Goal: Find specific page/section: Find specific page/section

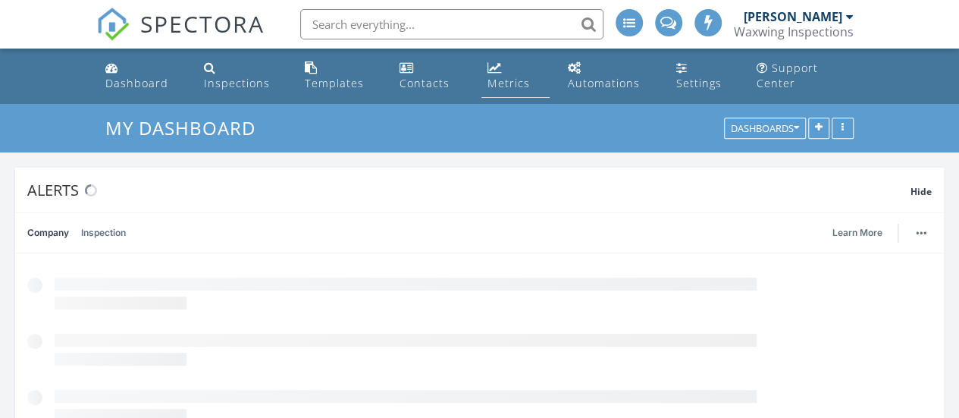
scroll to position [1402, 982]
click at [494, 68] on div "Metrics" at bounding box center [494, 67] width 14 height 12
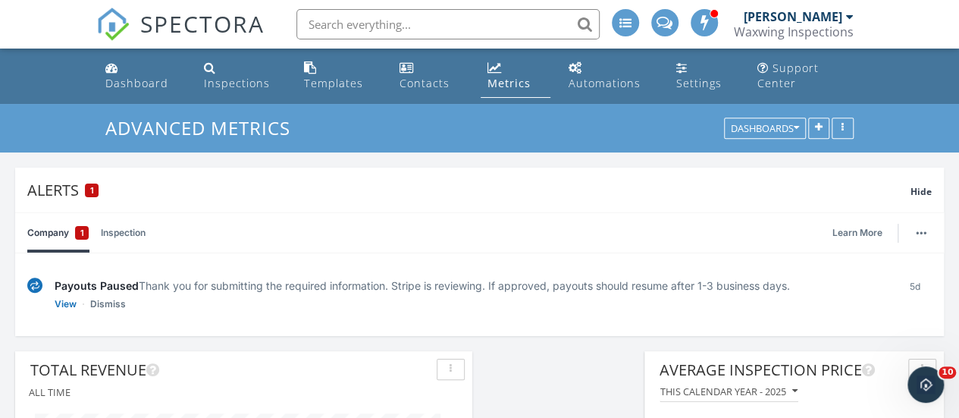
drag, startPoint x: 871, startPoint y: 58, endPoint x: 885, endPoint y: 66, distance: 15.6
click at [885, 66] on ul "Dashboard Inspections Templates Contacts Metrics Automations Settings Support C…" at bounding box center [479, 76] width 959 height 55
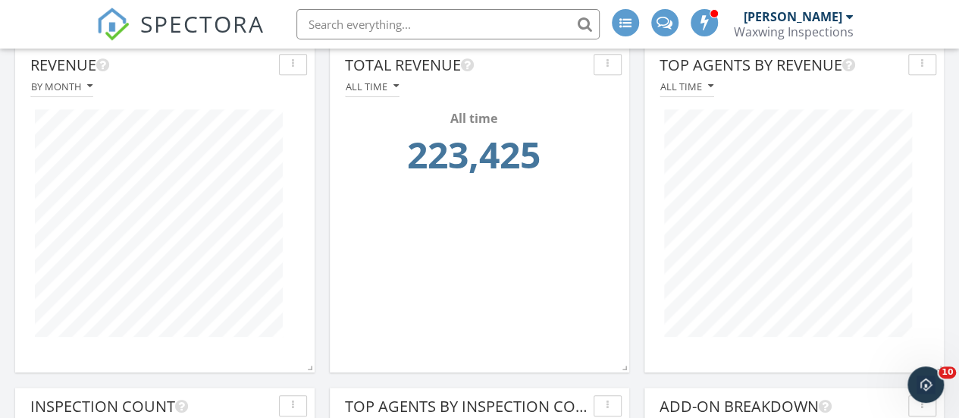
scroll to position [32, 0]
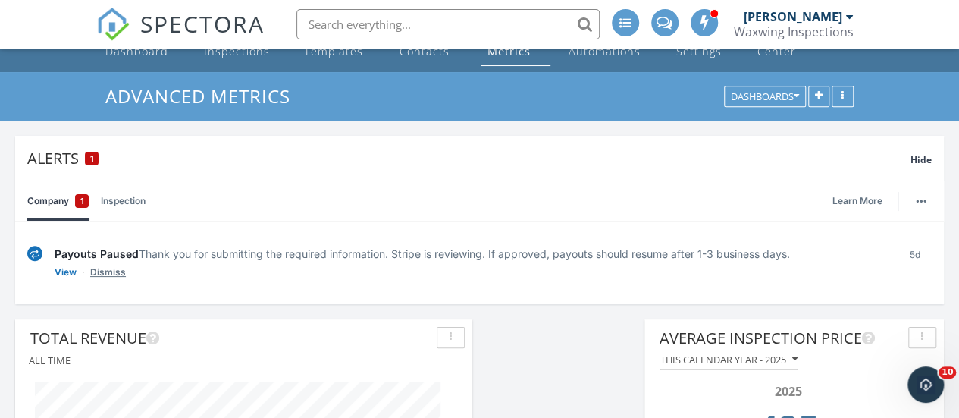
click at [110, 271] on link "Dismiss" at bounding box center [108, 272] width 36 height 15
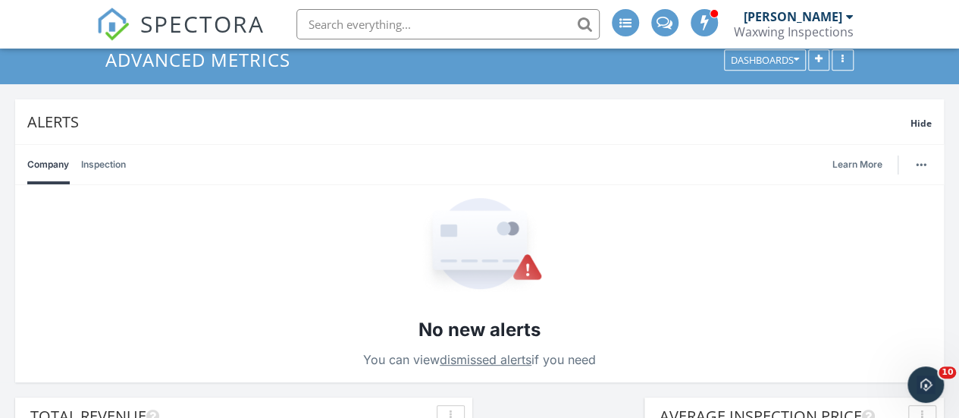
scroll to position [0, 0]
